Goal: Task Accomplishment & Management: Manage account settings

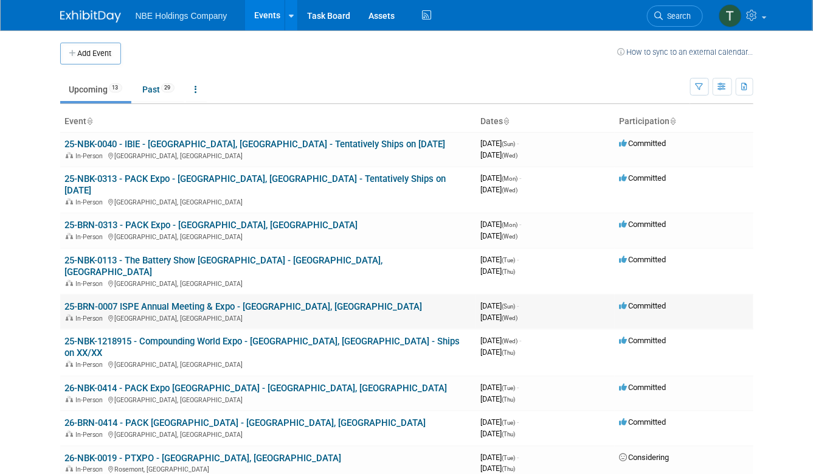
click at [162, 301] on link "25-BRN-0007 ISPE Annual Meeting & Expo - [GEOGRAPHIC_DATA], [GEOGRAPHIC_DATA]" at bounding box center [244, 306] width 358 height 11
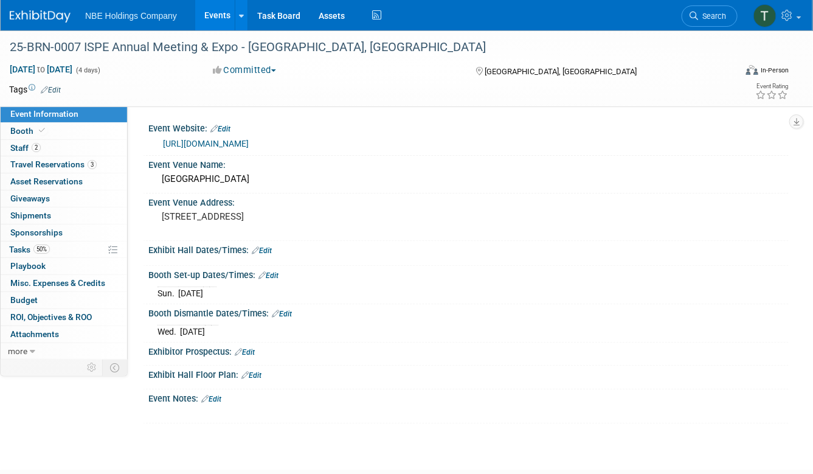
click at [439, 15] on div "NBE Holdings Company Events Add Event Bulk Upload Events Shareable Event Boards…" at bounding box center [399, 15] width 779 height 30
click at [21, 130] on span "Booth" at bounding box center [28, 131] width 37 height 10
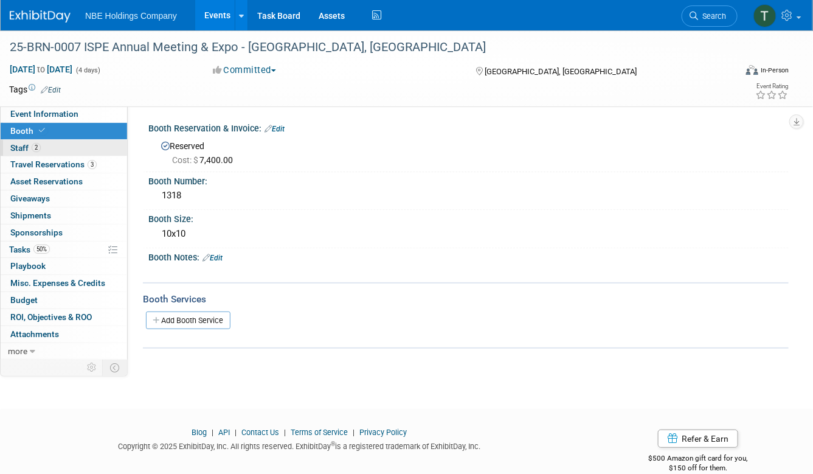
click at [15, 147] on span "Staff 2" at bounding box center [25, 148] width 30 height 10
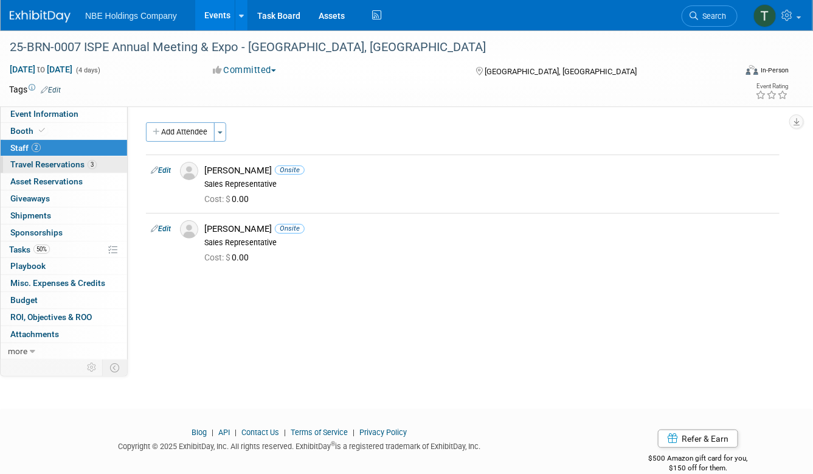
click at [48, 161] on span "Travel Reservations 3" at bounding box center [53, 164] width 86 height 10
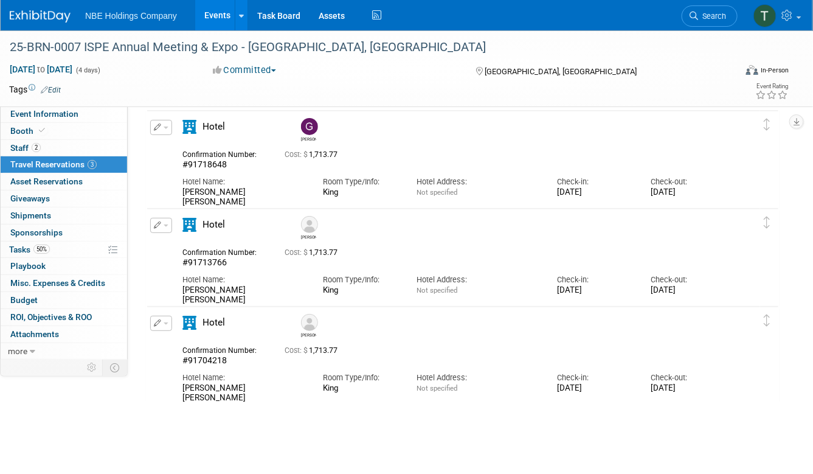
scroll to position [46, 0]
click at [414, 45] on div "25-BRN-0007 ISPE Annual Meeting & Expo - [GEOGRAPHIC_DATA], [GEOGRAPHIC_DATA]" at bounding box center [363, 47] width 717 height 22
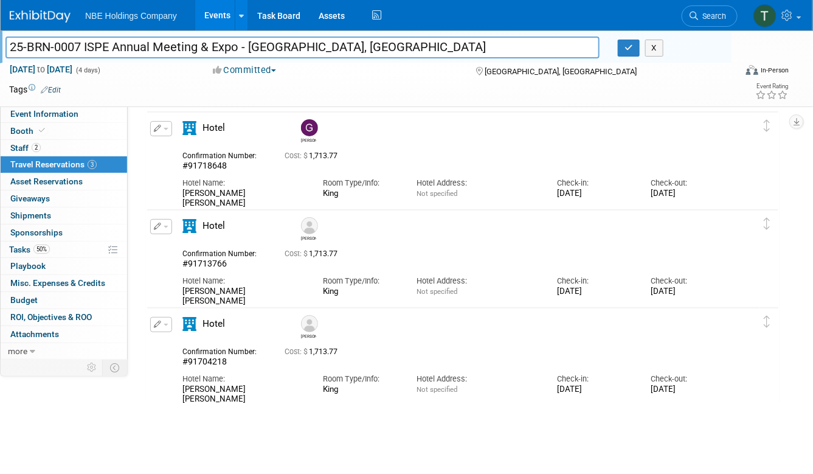
click at [692, 50] on div "X" at bounding box center [670, 48] width 104 height 17
